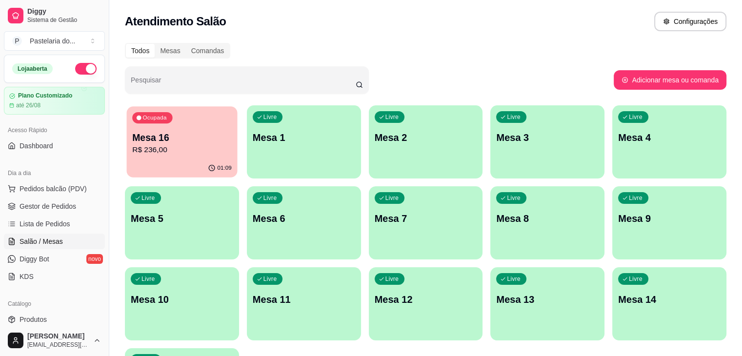
click at [168, 127] on div "Ocupada Mesa 16 R$ 236,00" at bounding box center [182, 132] width 111 height 53
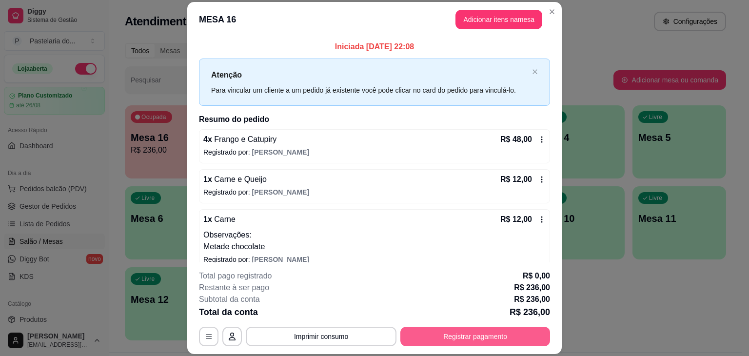
click at [481, 327] on button "Registrar pagamento" at bounding box center [475, 337] width 150 height 20
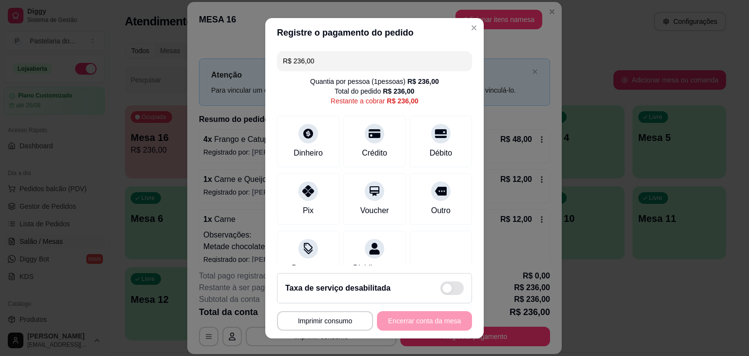
drag, startPoint x: 265, startPoint y: 71, endPoint x: 260, endPoint y: 71, distance: 5.4
click at [260, 71] on div "**********" at bounding box center [374, 178] width 749 height 356
click at [298, 140] on div at bounding box center [308, 130] width 21 height 21
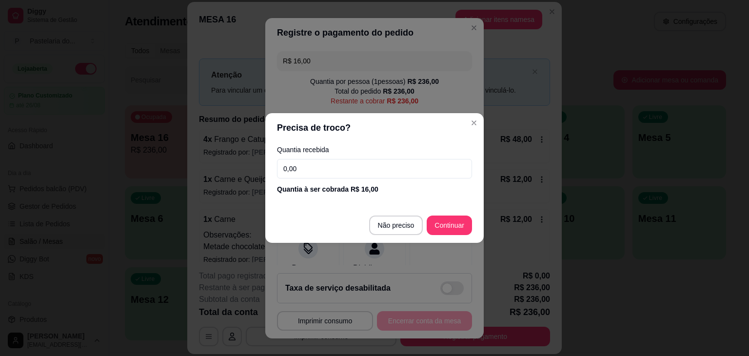
drag, startPoint x: 402, startPoint y: 238, endPoint x: 399, endPoint y: 231, distance: 8.5
click at [401, 237] on footer "Não preciso Continuar" at bounding box center [374, 225] width 218 height 35
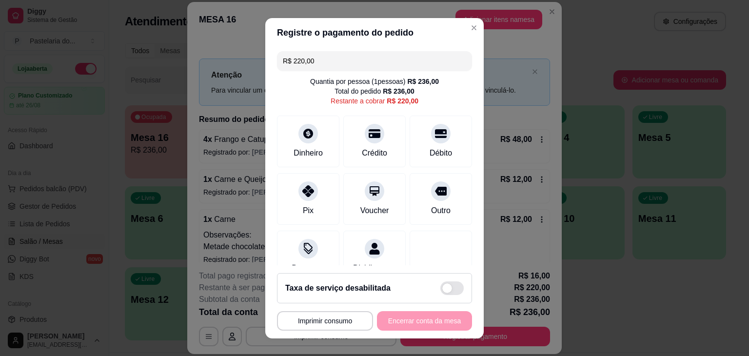
drag, startPoint x: 361, startPoint y: 53, endPoint x: 239, endPoint y: 71, distance: 122.7
click at [239, 71] on div "**********" at bounding box center [374, 178] width 749 height 356
click at [374, 137] on div "Crédito" at bounding box center [374, 139] width 69 height 57
drag, startPoint x: 330, startPoint y: 60, endPoint x: 260, endPoint y: 60, distance: 69.7
click at [260, 60] on div "**********" at bounding box center [374, 178] width 749 height 356
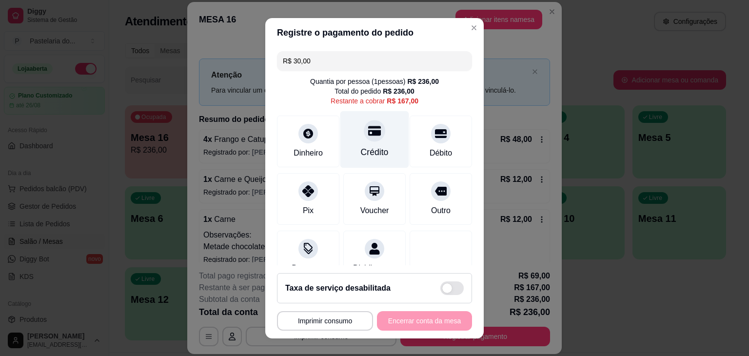
click at [368, 135] on icon at bounding box center [374, 131] width 13 height 10
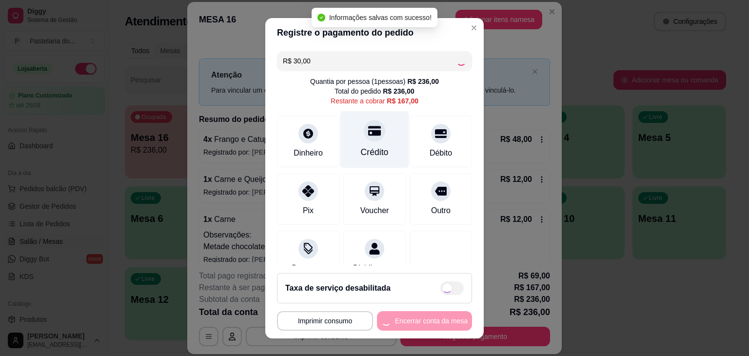
type input "R$ 137,00"
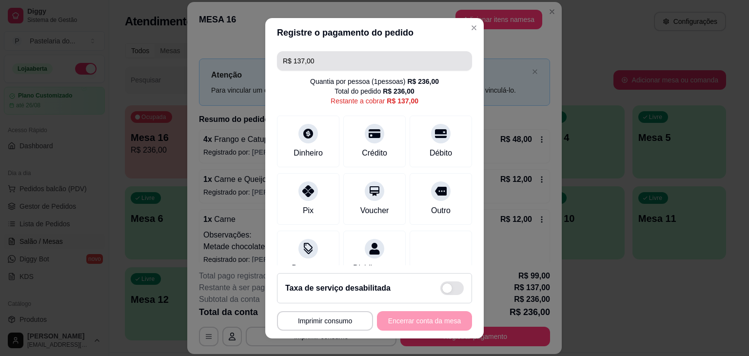
click at [340, 67] on input "R$ 137,00" at bounding box center [374, 61] width 183 height 20
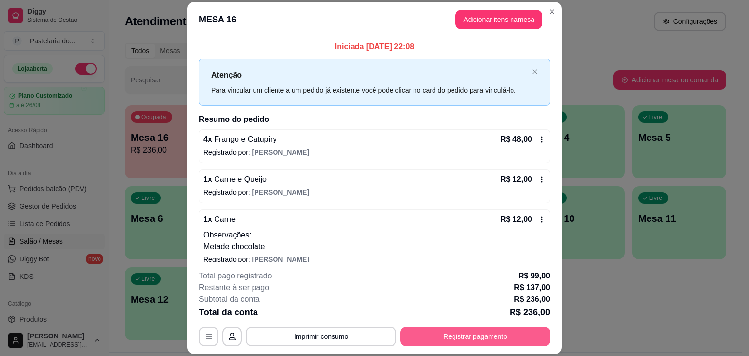
click at [494, 338] on button "Registrar pagamento" at bounding box center [475, 337] width 150 height 20
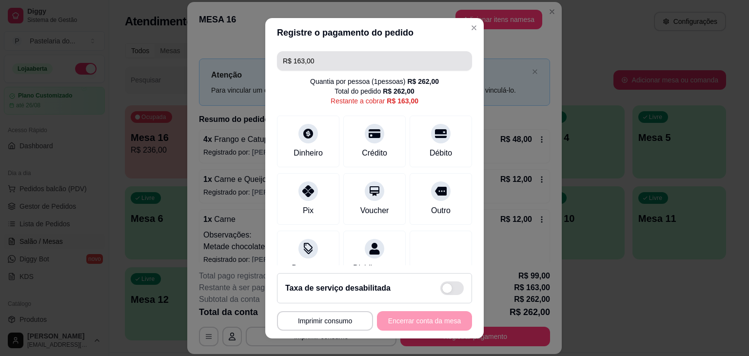
click at [353, 61] on input "R$ 163,00" at bounding box center [374, 61] width 183 height 20
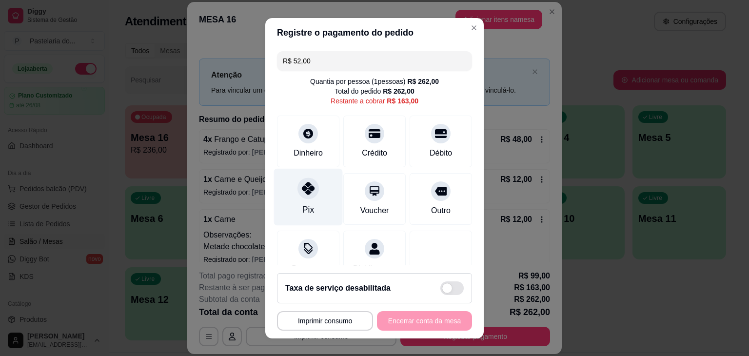
click at [316, 199] on div "Pix" at bounding box center [308, 196] width 69 height 57
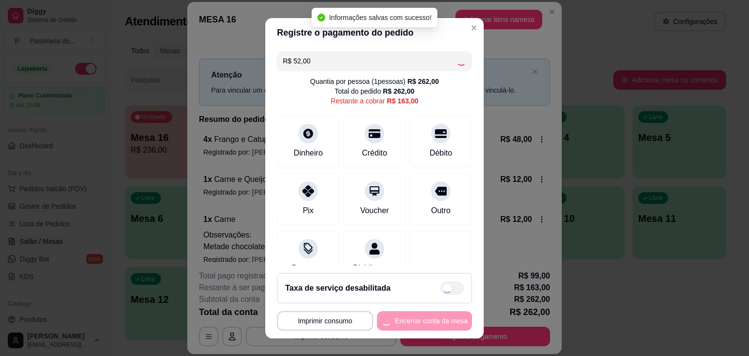
type input "R$ 111,00"
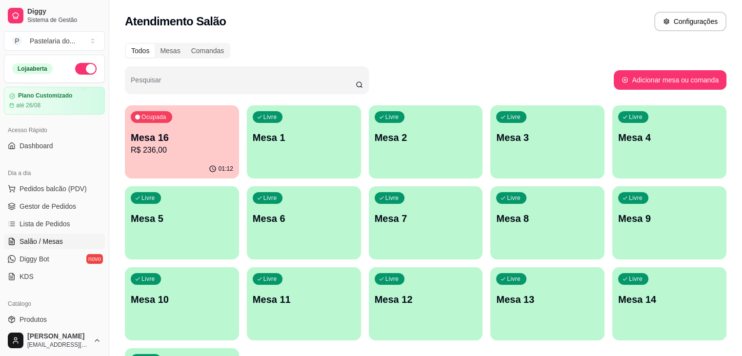
click at [209, 143] on p "Mesa 16" at bounding box center [182, 138] width 102 height 14
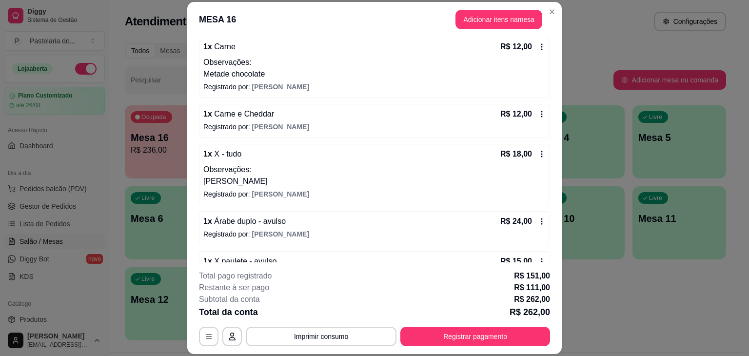
scroll to position [195, 0]
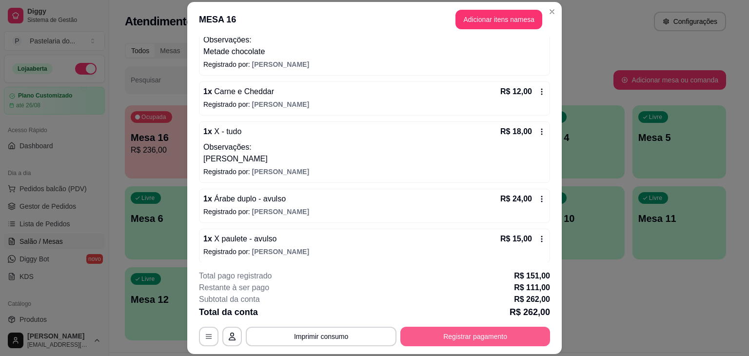
click at [476, 341] on button "Registrar pagamento" at bounding box center [475, 337] width 150 height 20
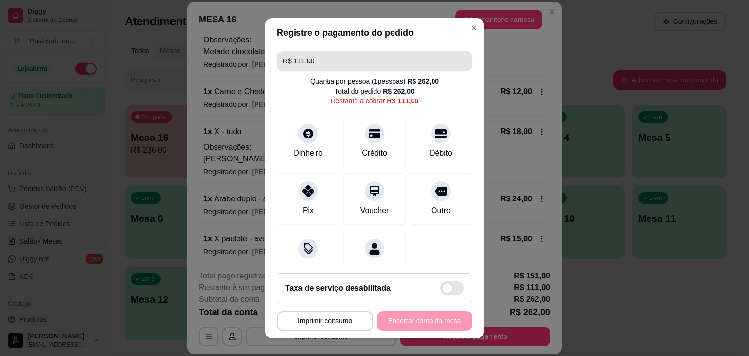
click at [337, 59] on input "R$ 111,00" at bounding box center [374, 61] width 183 height 20
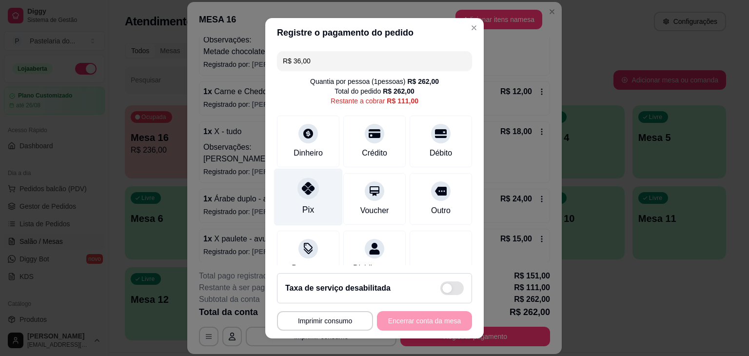
click at [312, 195] on div "Pix" at bounding box center [308, 196] width 69 height 57
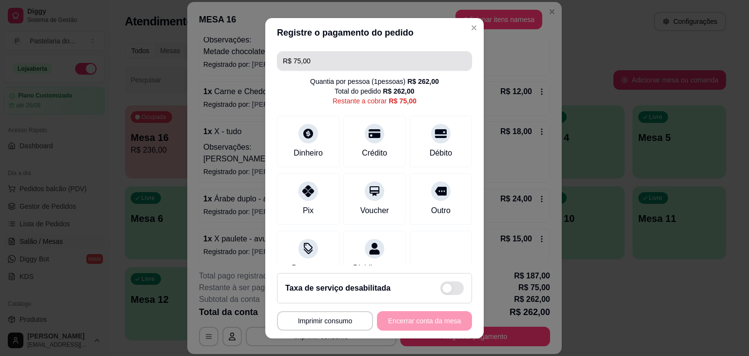
click at [400, 67] on input "R$ 75,00" at bounding box center [374, 61] width 183 height 20
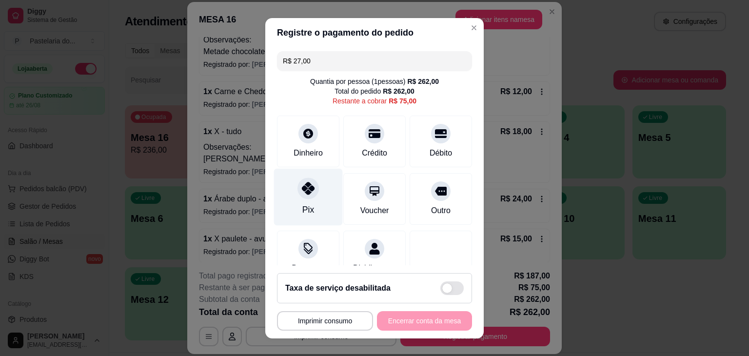
click at [302, 207] on div "Pix" at bounding box center [308, 209] width 12 height 13
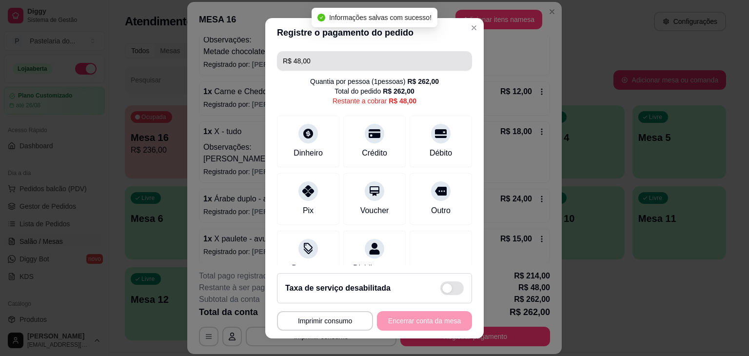
click at [346, 60] on input "R$ 48,00" at bounding box center [374, 61] width 183 height 20
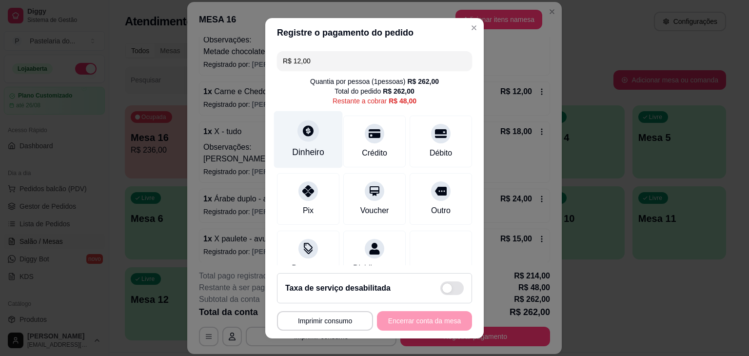
type input "R$ 12,00"
click at [318, 148] on div "Dinheiro" at bounding box center [308, 139] width 69 height 57
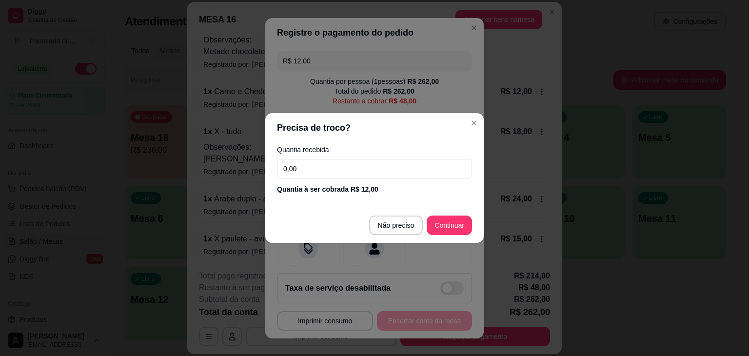
click at [438, 172] on input "0,00" at bounding box center [374, 169] width 195 height 20
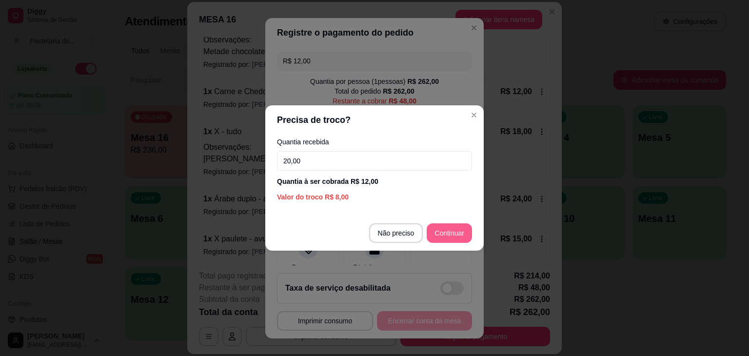
type input "20,00"
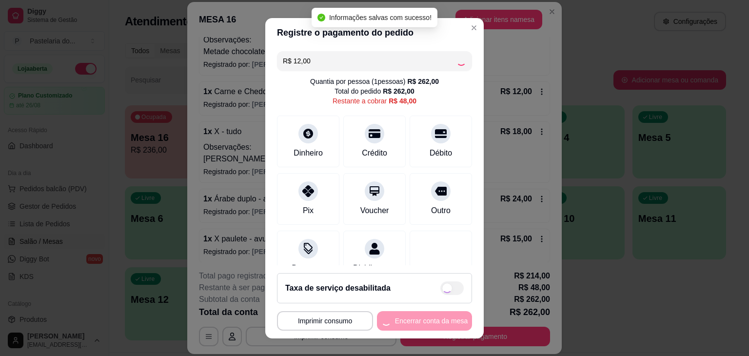
type input "R$ 36,00"
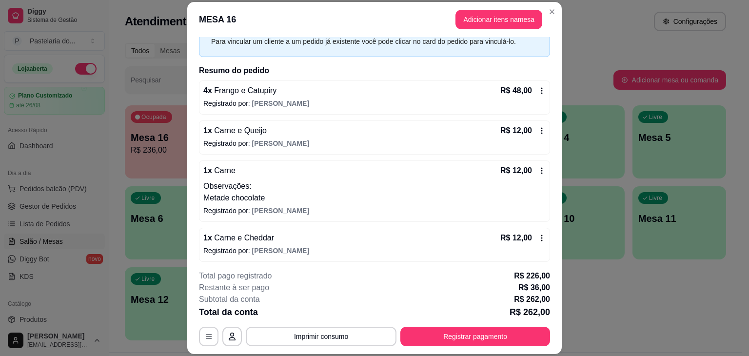
scroll to position [98, 0]
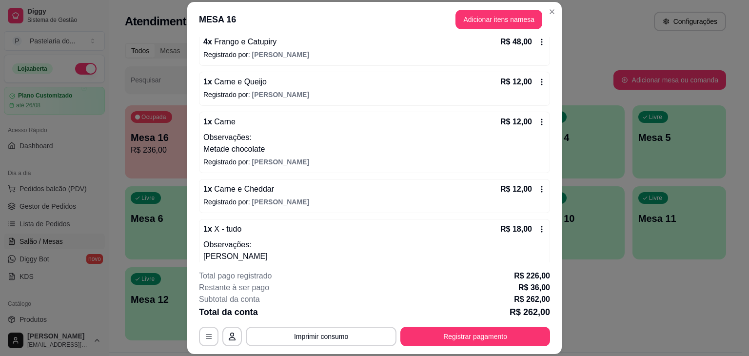
click at [501, 318] on div "Total da conta R$ 262,00" at bounding box center [374, 312] width 351 height 14
click at [501, 333] on button "Registrar pagamento" at bounding box center [475, 337] width 150 height 20
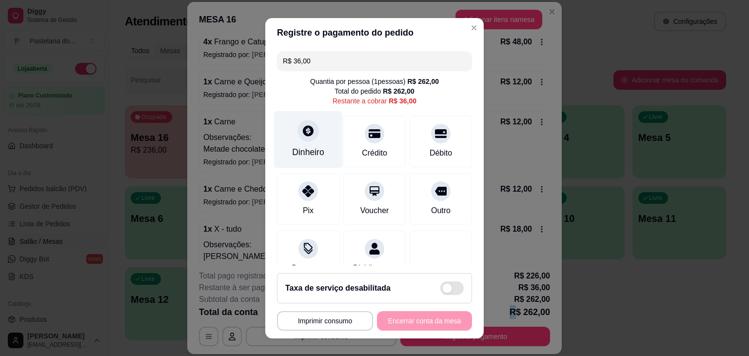
click at [318, 152] on div "Dinheiro" at bounding box center [308, 152] width 32 height 13
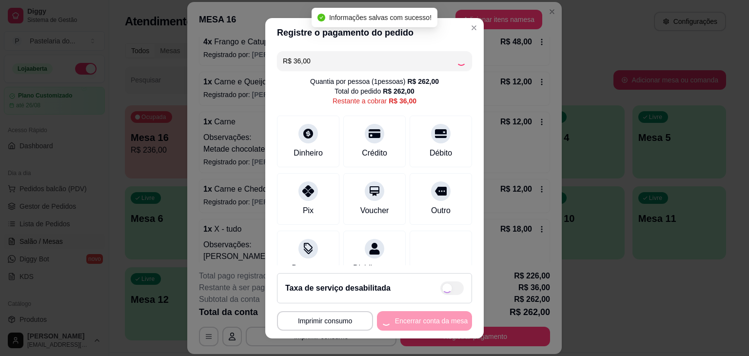
type input "R$ 0,00"
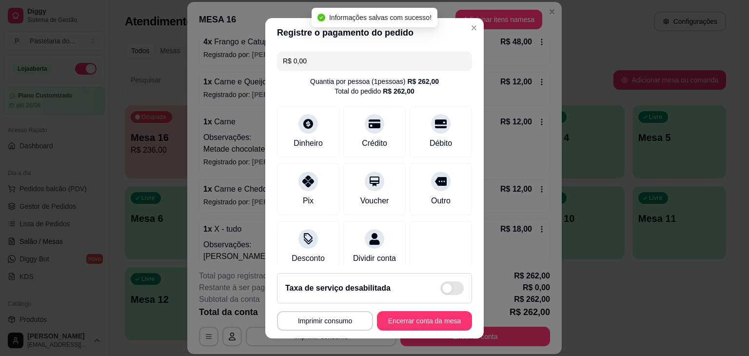
click at [462, 326] on footer "**********" at bounding box center [374, 301] width 218 height 73
click at [454, 326] on button "Encerrar conta da mesa" at bounding box center [424, 320] width 92 height 19
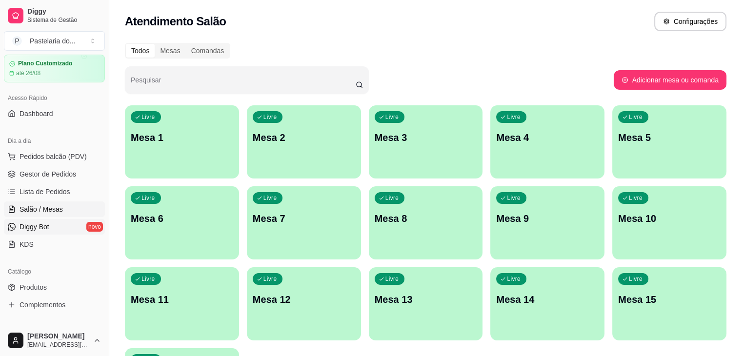
scroll to position [49, 0]
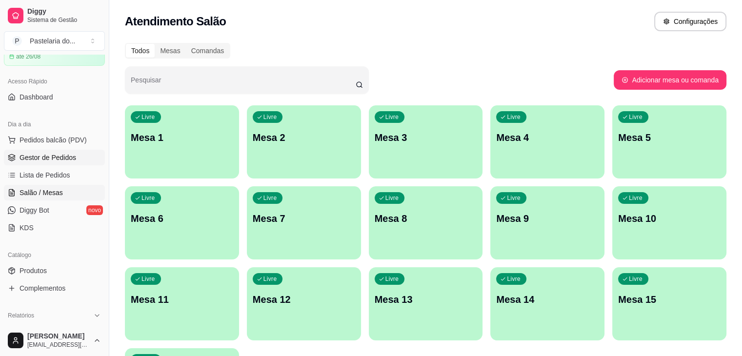
click at [75, 162] on link "Gestor de Pedidos" at bounding box center [54, 158] width 101 height 16
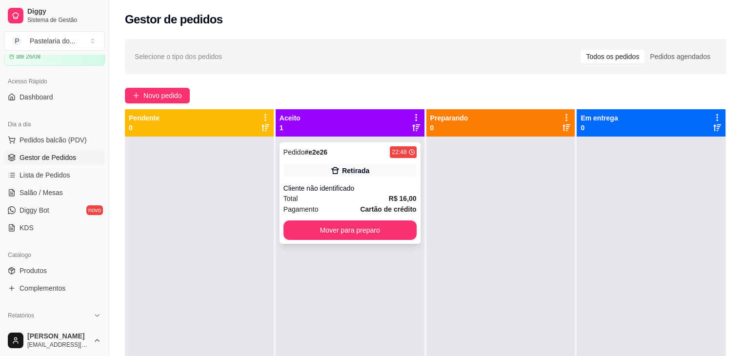
click at [341, 218] on div "Pedido # e2e26 22:48 Retirada Cliente não identificado Total R$ 16,00 Pagamento…" at bounding box center [349, 192] width 141 height 101
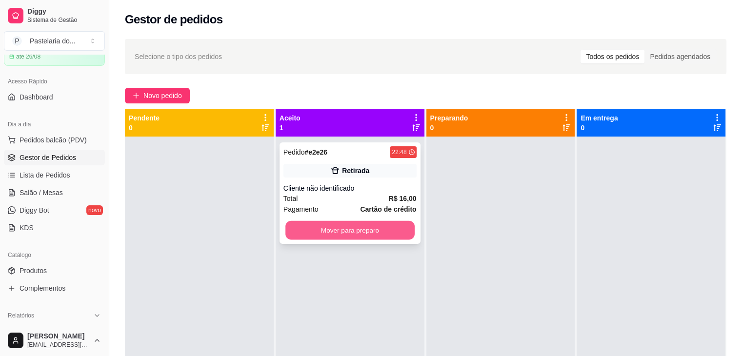
click at [377, 223] on button "Mover para preparo" at bounding box center [349, 230] width 129 height 19
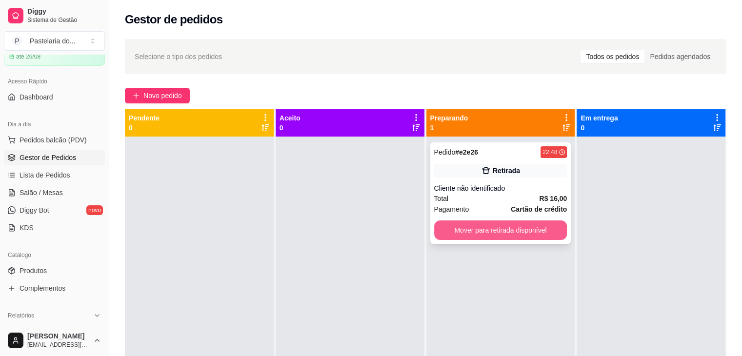
click at [550, 232] on button "Mover para retirada disponível" at bounding box center [500, 230] width 133 height 20
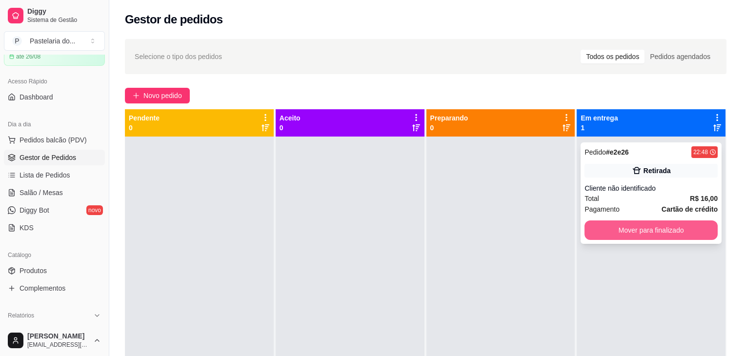
click at [613, 236] on button "Mover para finalizado" at bounding box center [650, 230] width 133 height 20
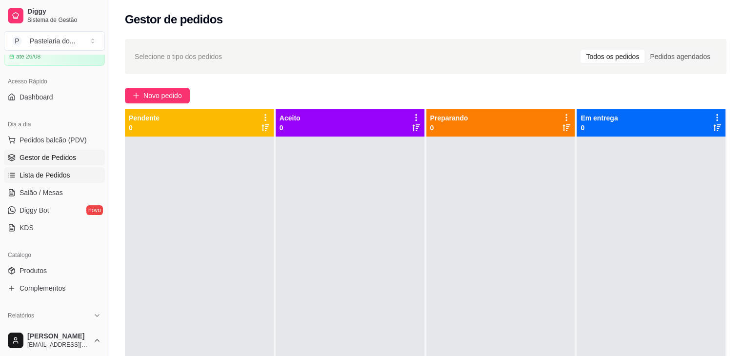
scroll to position [21, 0]
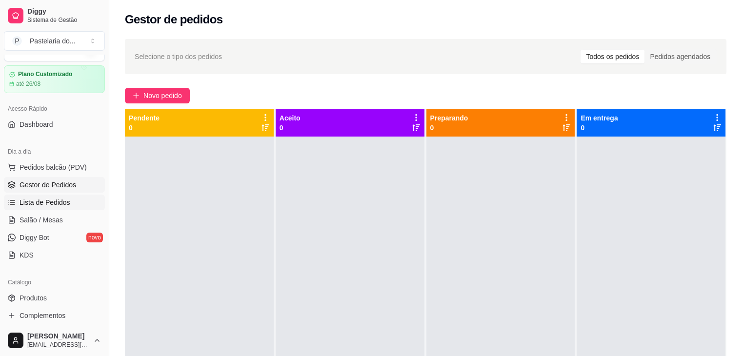
click at [25, 177] on div "Dia a dia Pedidos balcão (PDV) Gestor de Pedidos Lista de Pedidos Salão / Mesas…" at bounding box center [54, 203] width 109 height 127
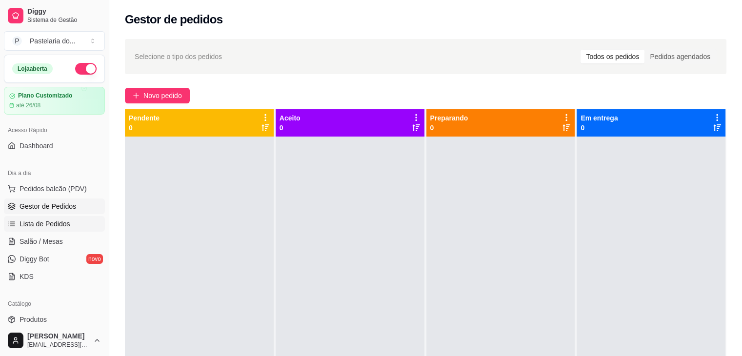
click at [33, 226] on span "Lista de Pedidos" at bounding box center [45, 224] width 51 height 10
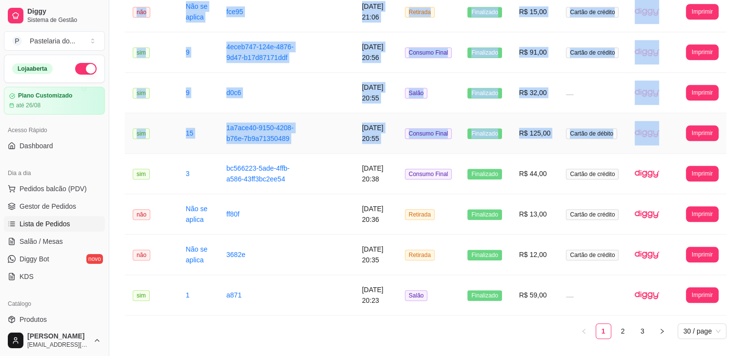
scroll to position [1052, 0]
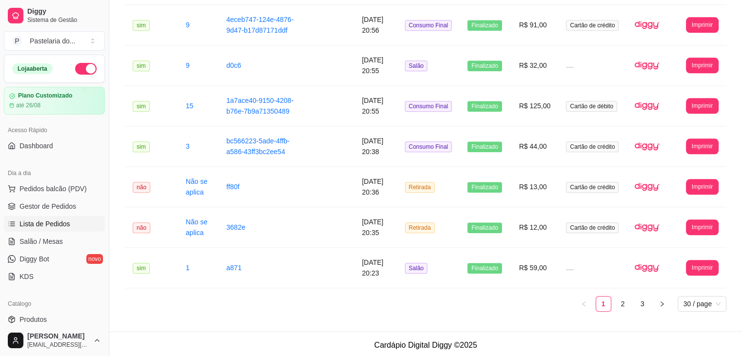
drag, startPoint x: 131, startPoint y: 108, endPoint x: 745, endPoint y: 253, distance: 631.5
click at [442, 298] on ul "1 2 3 30 / page" at bounding box center [425, 304] width 601 height 16
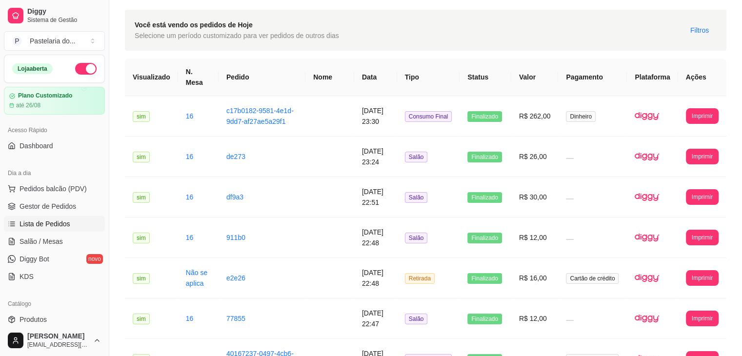
scroll to position [0, 0]
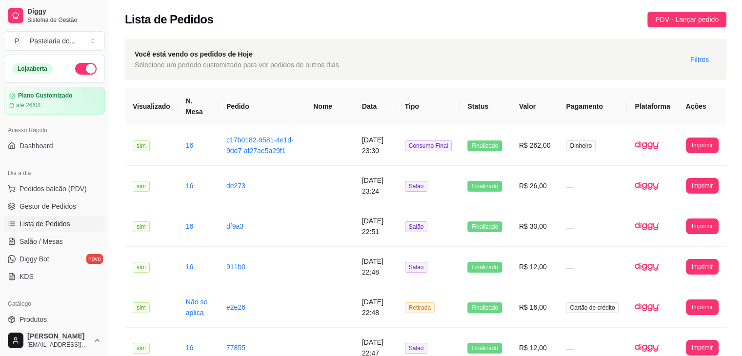
click at [391, 24] on div "Lista de Pedidos PDV - Lançar pedido" at bounding box center [425, 20] width 601 height 16
click at [40, 213] on link "Gestor de Pedidos" at bounding box center [54, 206] width 101 height 16
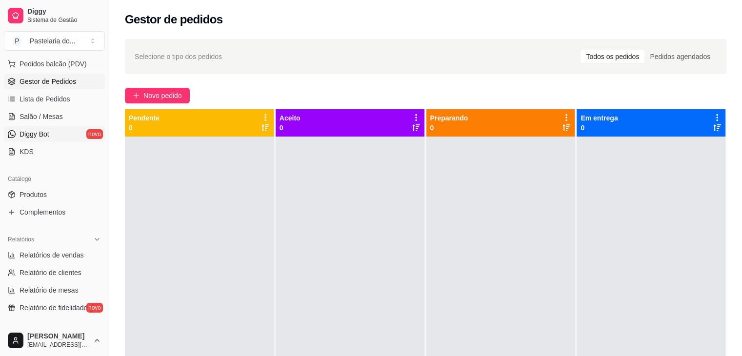
scroll to position [146, 0]
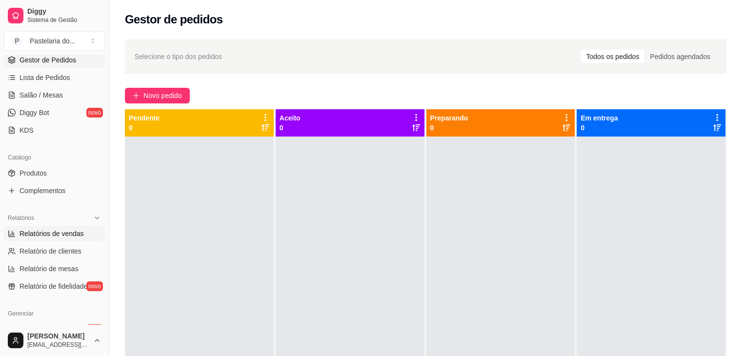
click at [48, 229] on span "Relatórios de vendas" at bounding box center [52, 234] width 64 height 10
select select "ALL"
select select "0"
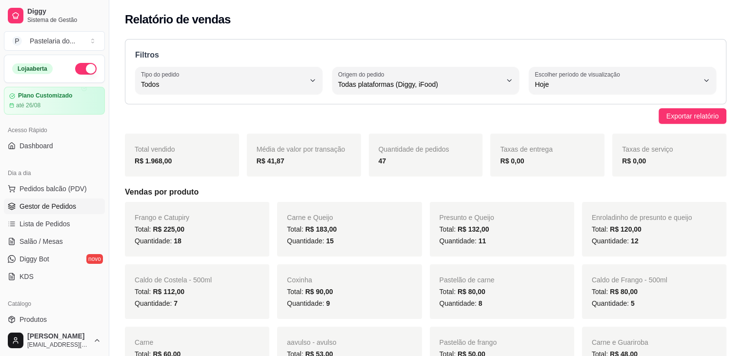
click at [34, 204] on span "Gestor de Pedidos" at bounding box center [48, 206] width 57 height 10
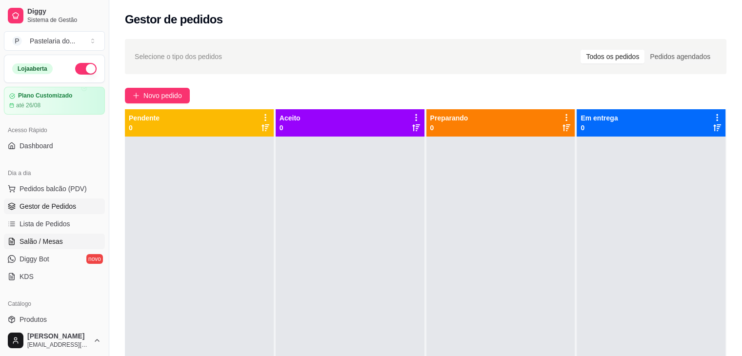
click at [54, 239] on span "Salão / Mesas" at bounding box center [41, 242] width 43 height 10
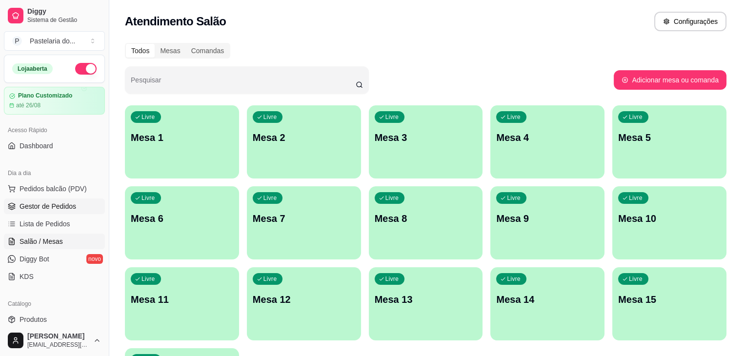
click at [16, 202] on link "Gestor de Pedidos" at bounding box center [54, 206] width 101 height 16
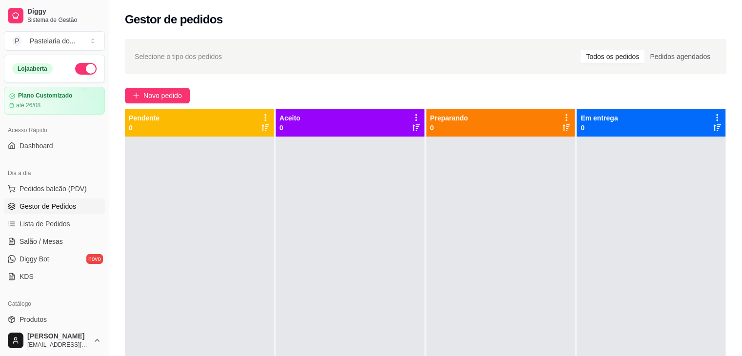
click at [16, 202] on link "Gestor de Pedidos" at bounding box center [54, 206] width 101 height 16
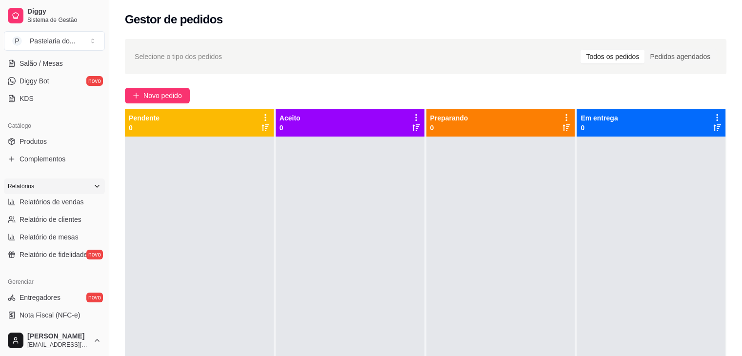
scroll to position [195, 0]
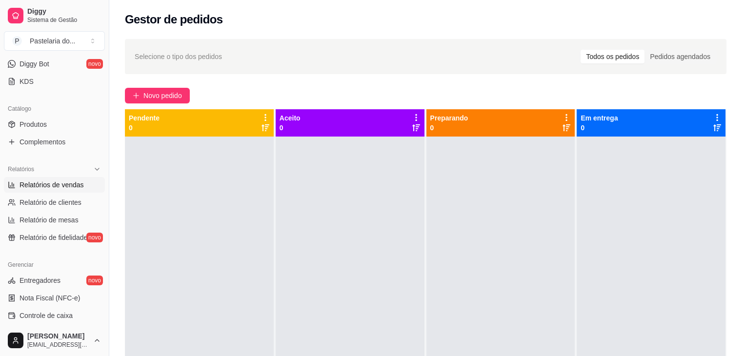
click at [58, 181] on span "Relatórios de vendas" at bounding box center [52, 185] width 64 height 10
select select "ALL"
select select "0"
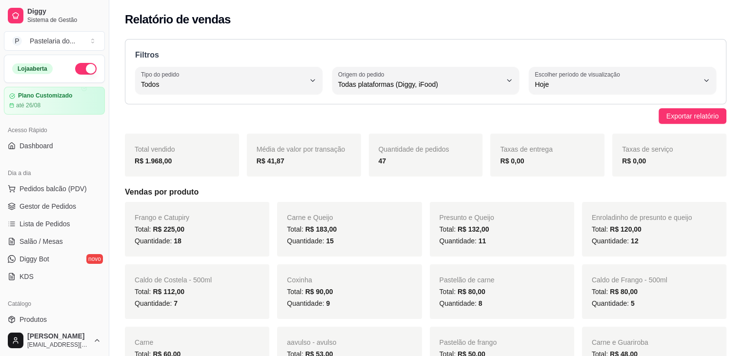
click at [75, 73] on button "button" at bounding box center [85, 69] width 21 height 12
